Goal: Information Seeking & Learning: Learn about a topic

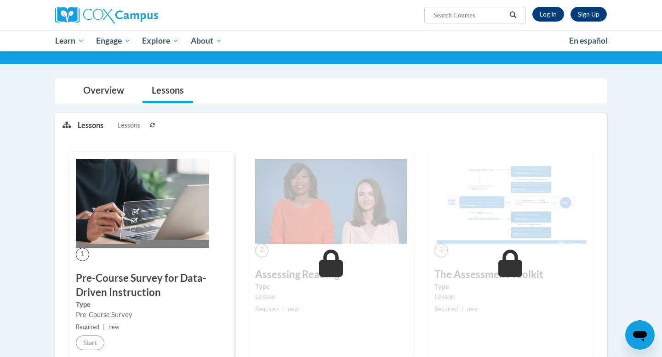
scroll to position [10, 0]
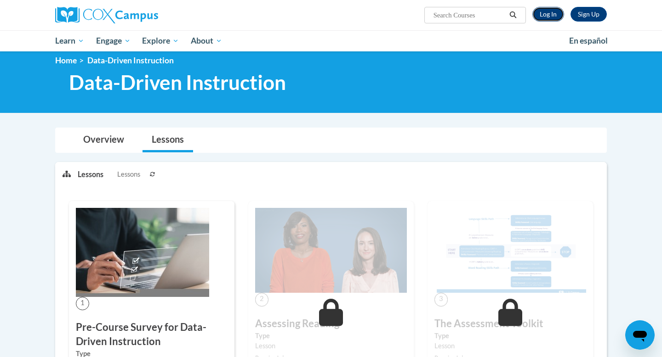
click at [542, 15] on link "Log In" at bounding box center [548, 14] width 32 height 15
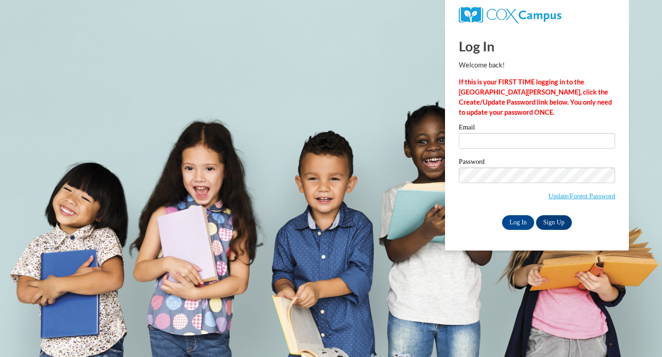
click at [532, 131] on label "Email" at bounding box center [537, 128] width 156 height 9
click at [532, 133] on input "Email" at bounding box center [537, 141] width 156 height 16
click at [529, 138] on input "Email" at bounding box center [537, 141] width 156 height 16
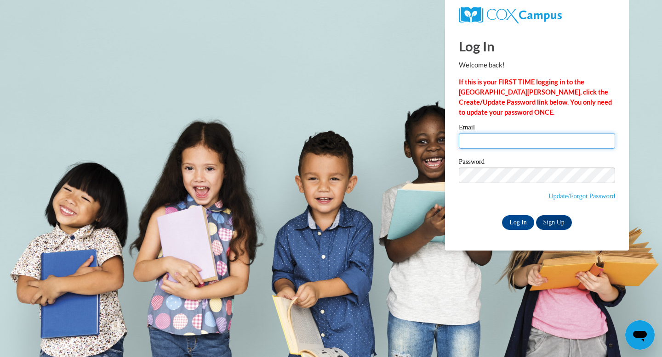
click at [492, 145] on input "Email" at bounding box center [537, 141] width 156 height 16
type input "dsiebert@sasd.net"
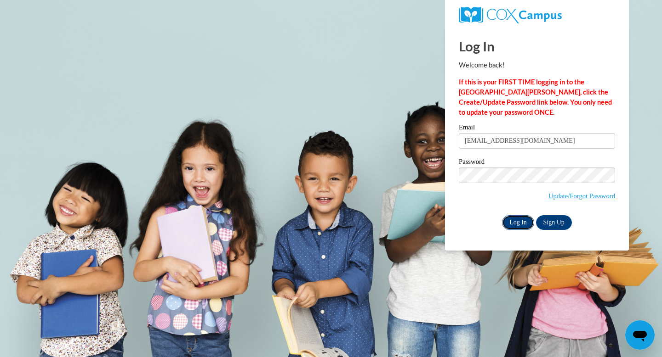
click at [516, 219] on input "Log In" at bounding box center [518, 223] width 32 height 15
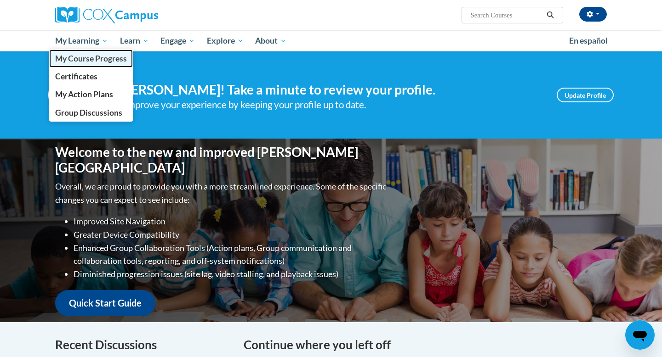
click at [88, 58] on span "My Course Progress" at bounding box center [91, 59] width 72 height 10
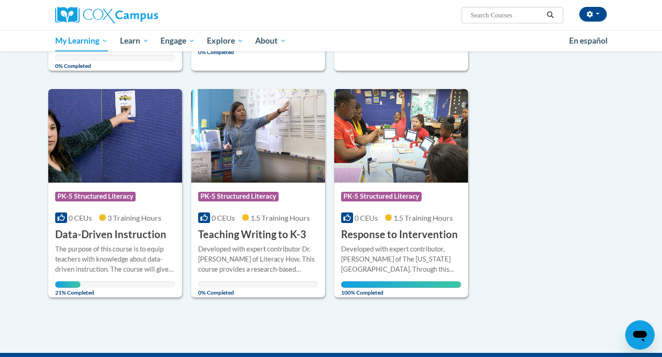
scroll to position [573, 0]
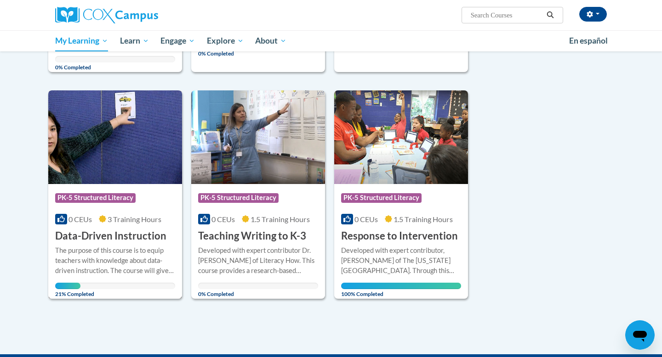
click at [158, 166] on img at bounding box center [115, 138] width 134 height 94
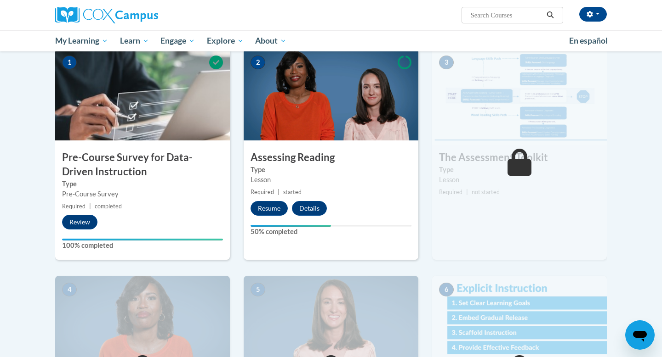
scroll to position [209, 0]
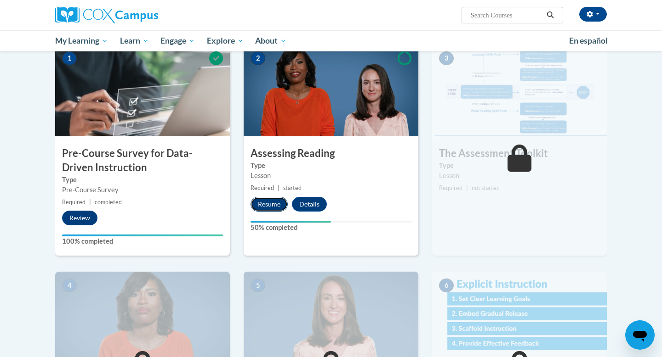
click at [259, 205] on button "Resume" at bounding box center [268, 204] width 37 height 15
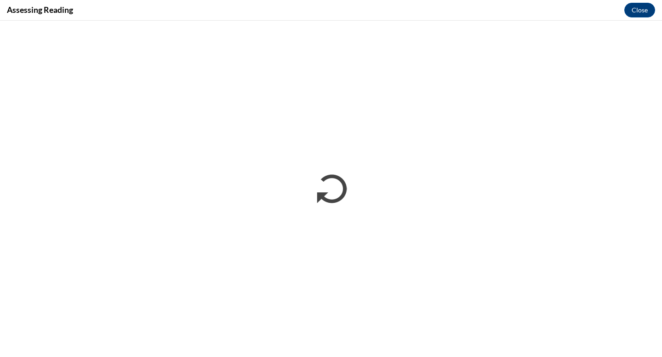
scroll to position [0, 0]
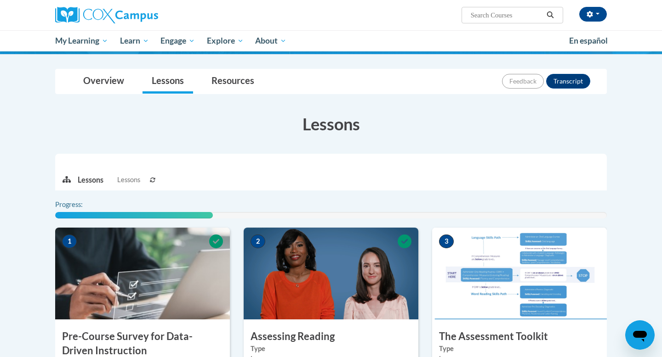
scroll to position [160, 0]
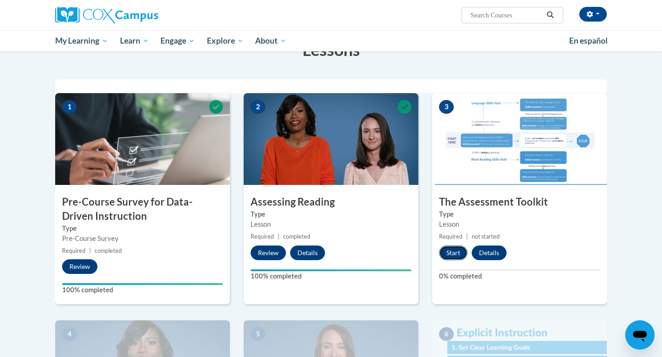
click at [450, 255] on button "Start" at bounding box center [453, 253] width 28 height 15
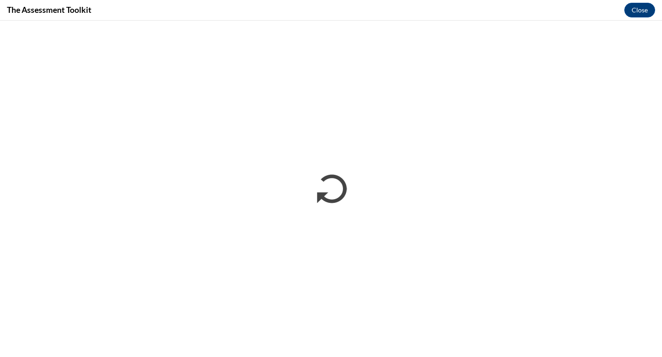
scroll to position [0, 0]
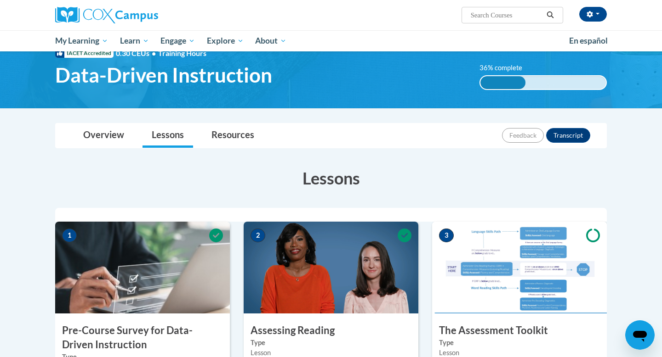
scroll to position [47, 0]
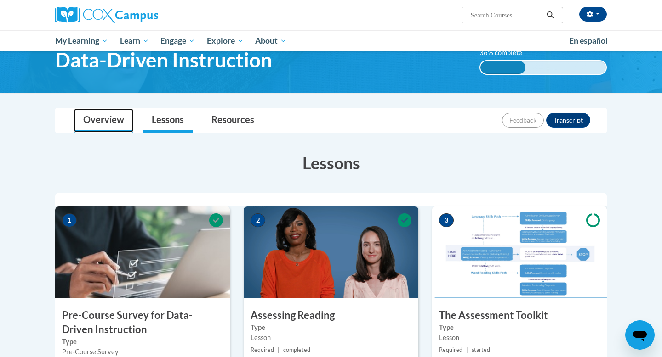
click at [107, 124] on link "Overview" at bounding box center [103, 120] width 59 height 24
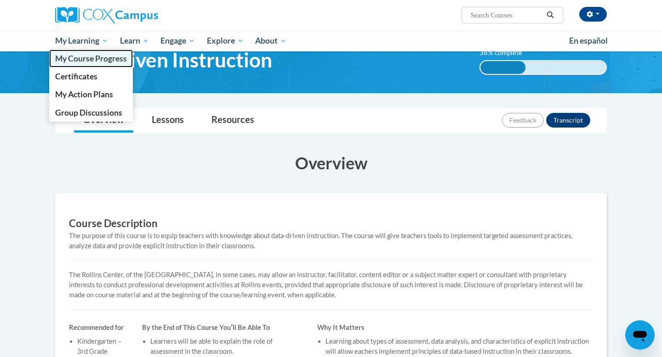
click at [85, 62] on span "My Course Progress" at bounding box center [91, 59] width 72 height 10
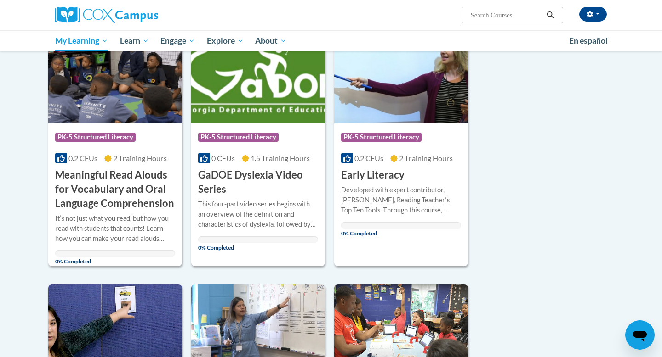
scroll to position [390, 0]
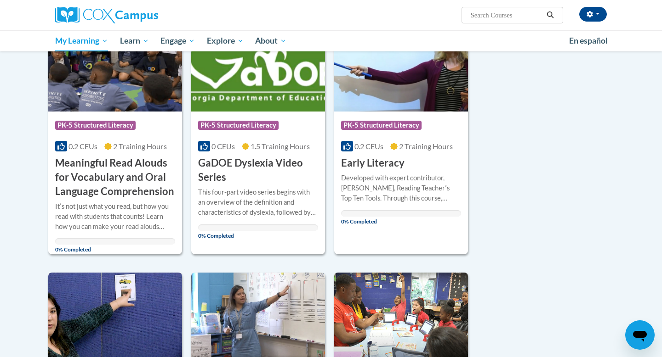
click at [130, 296] on img at bounding box center [115, 320] width 134 height 94
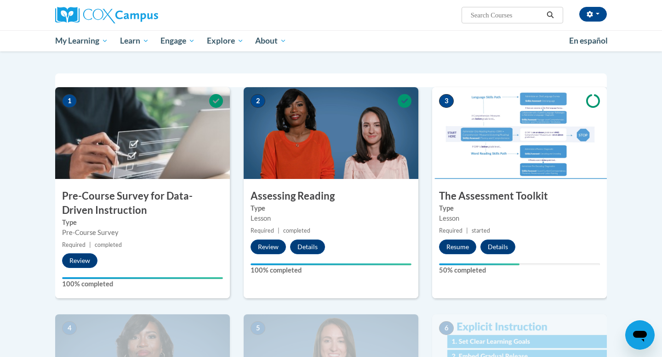
scroll to position [167, 0]
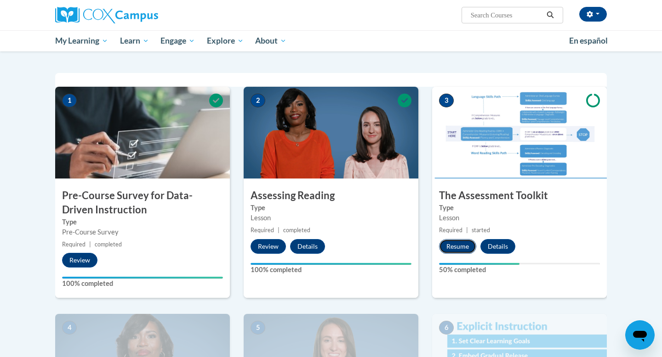
click at [455, 240] on button "Resume" at bounding box center [457, 246] width 37 height 15
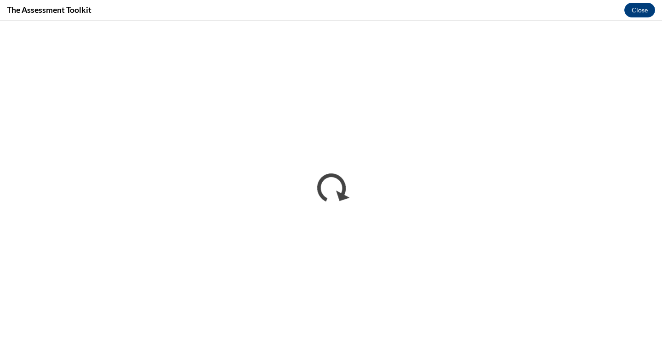
scroll to position [0, 0]
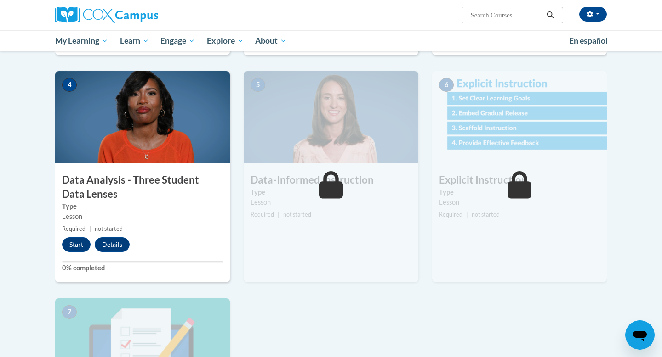
scroll to position [446, 0]
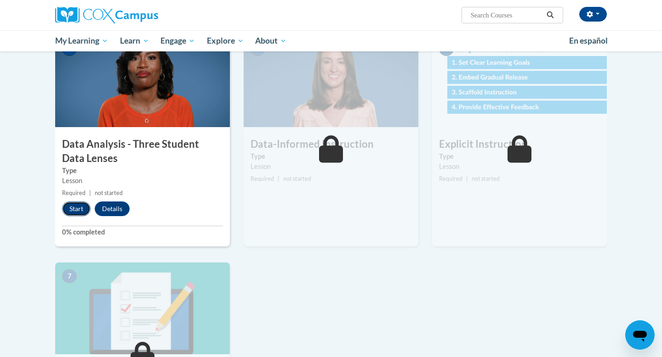
click at [74, 212] on button "Start" at bounding box center [76, 209] width 28 height 15
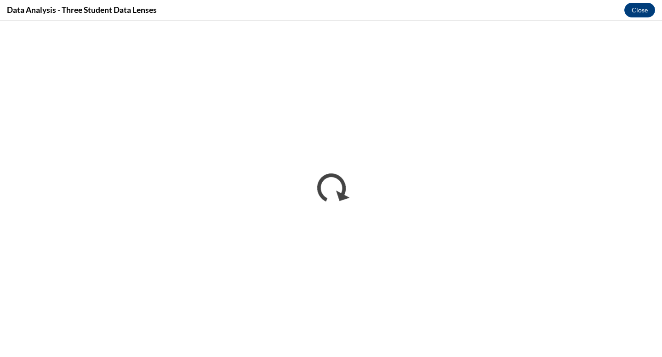
scroll to position [0, 0]
